Goal: Communication & Community: Answer question/provide support

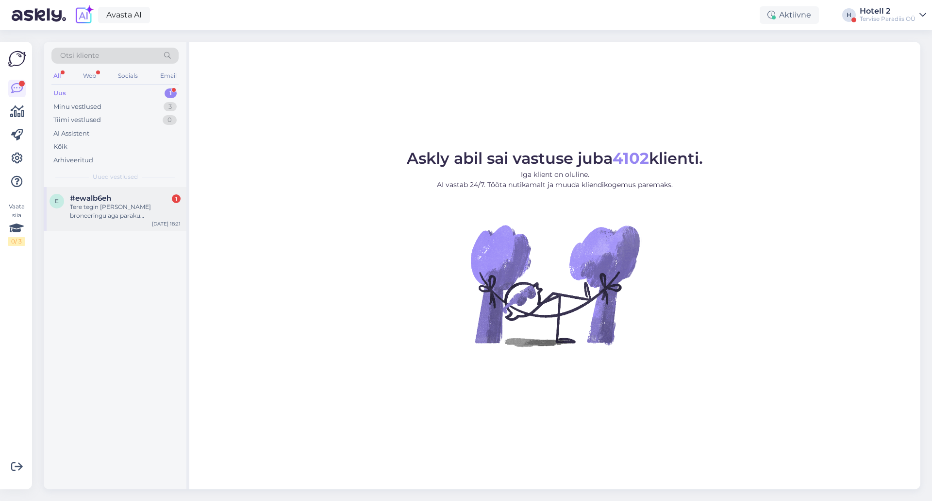
click at [117, 195] on div "#ewalb6eh 1" at bounding box center [125, 198] width 111 height 9
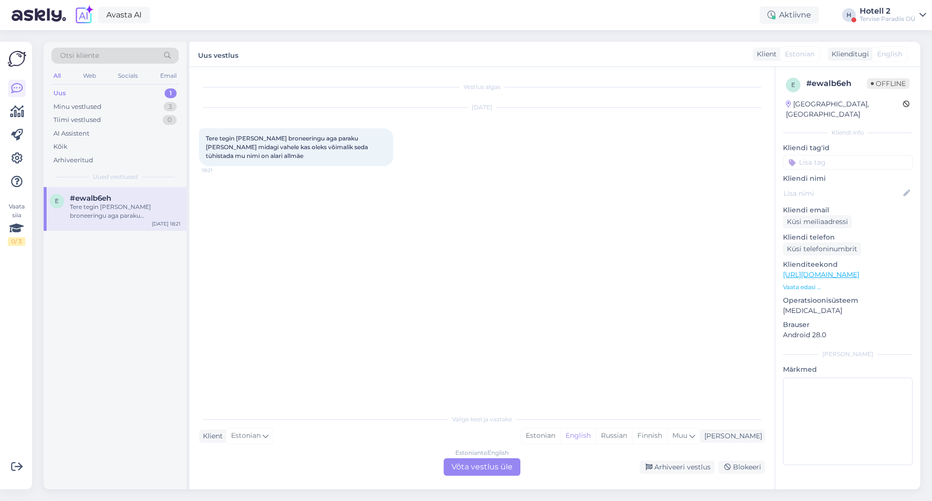
click at [464, 467] on div "Estonian to English Võta vestlus üle" at bounding box center [482, 466] width 77 height 17
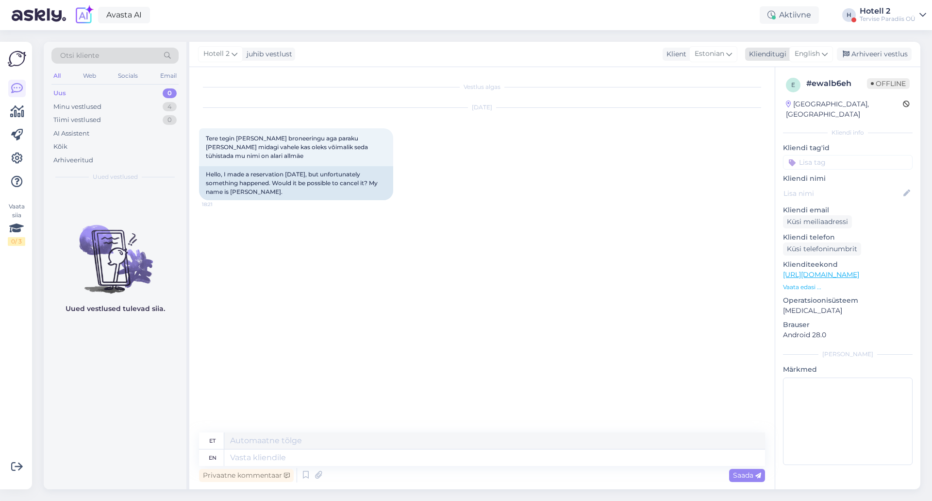
click at [812, 56] on span "English" at bounding box center [807, 54] width 25 height 11
type input "es"
click at [771, 115] on link "Estonian" at bounding box center [789, 113] width 107 height 16
drag, startPoint x: 231, startPoint y: 457, endPoint x: 243, endPoint y: 436, distance: 24.1
click at [232, 455] on textarea at bounding box center [482, 455] width 566 height 20
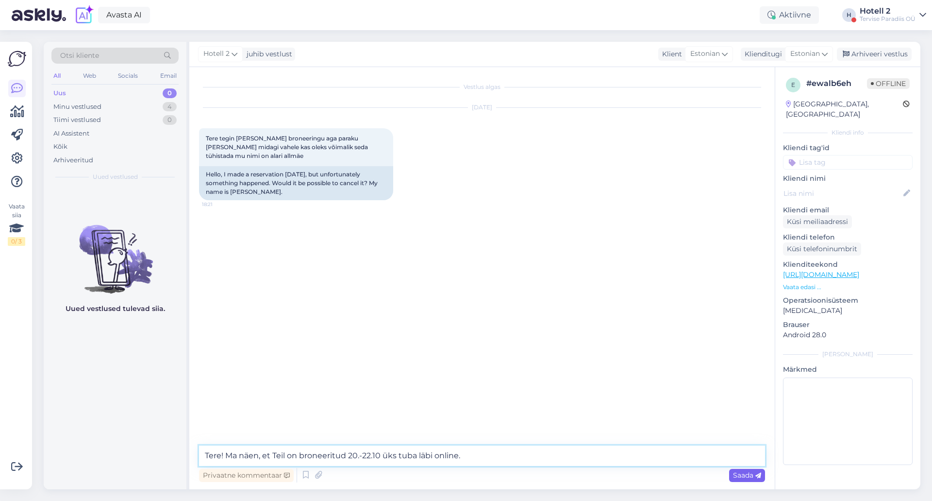
type textarea "Tere! Ma näen, et Teil on broneeritud 20.-22.10 üks tuba läbi online."
click at [750, 475] on span "Saada" at bounding box center [747, 474] width 28 height 9
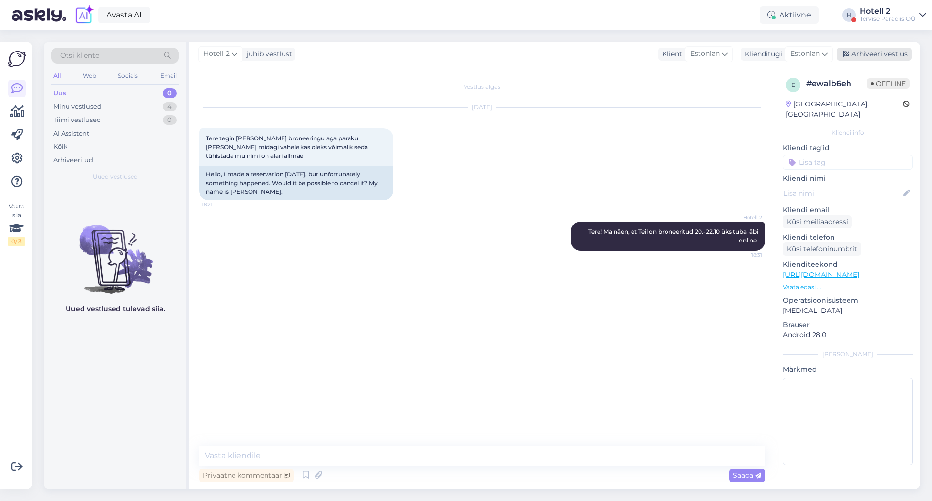
click at [872, 53] on div "Arhiveeri vestlus" at bounding box center [874, 54] width 75 height 13
